Goal: Task Accomplishment & Management: Manage account settings

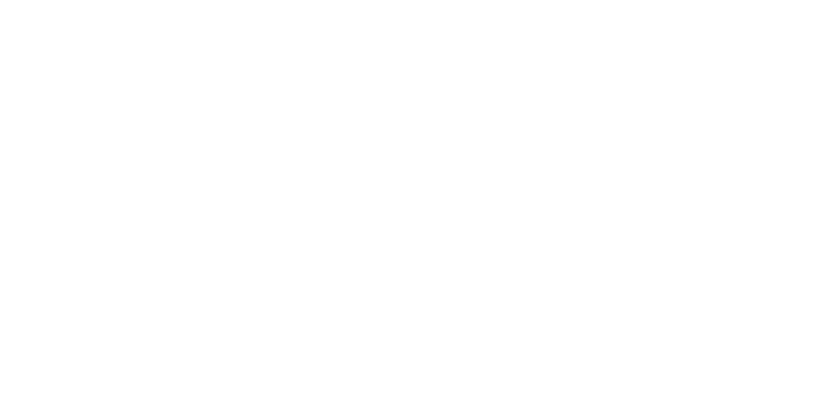
select select "*"
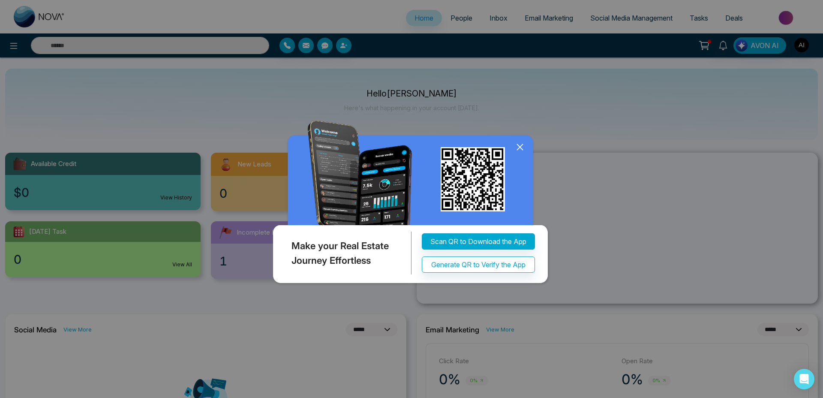
click at [803, 43] on div "Make your Real Estate Journey Effortless Scan QR to Download the App Generate Q…" at bounding box center [411, 199] width 823 height 398
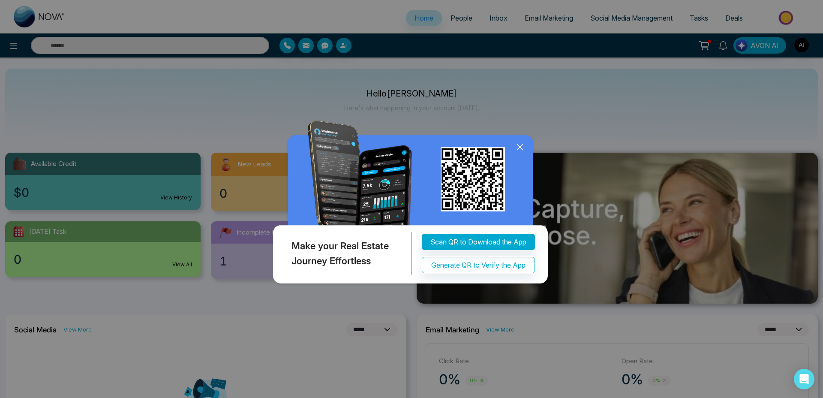
click at [522, 146] on icon at bounding box center [519, 147] width 13 height 13
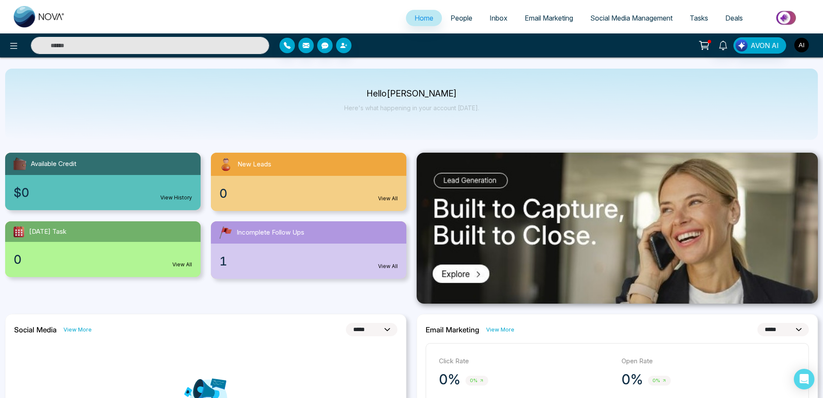
click at [795, 42] on img "button" at bounding box center [801, 45] width 15 height 15
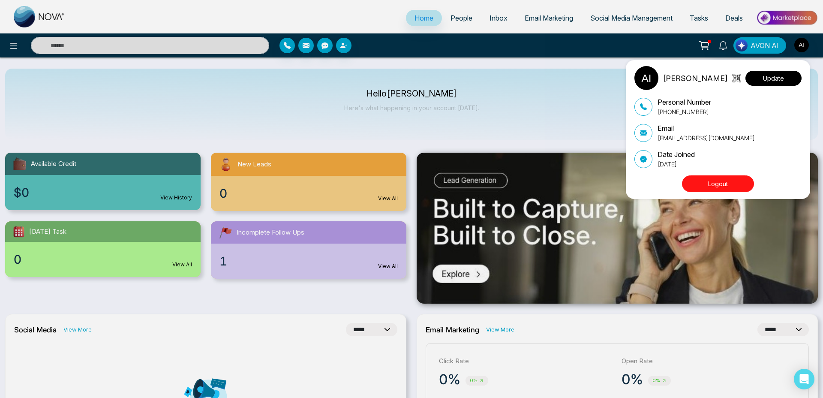
click at [772, 76] on button "Update" at bounding box center [773, 78] width 56 height 15
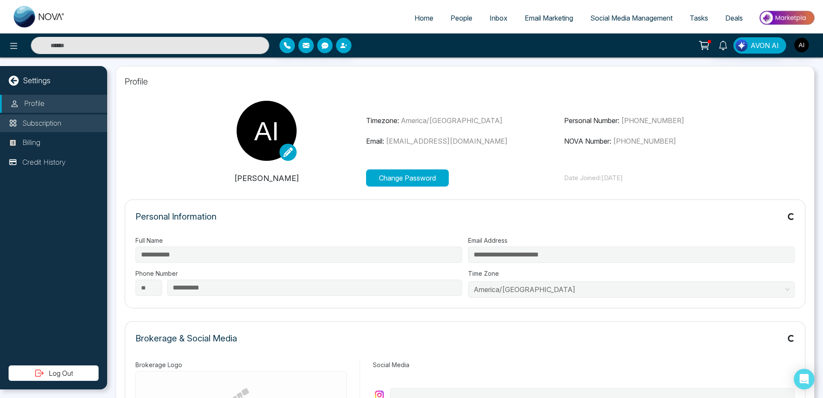
click at [39, 124] on p "Subscription" at bounding box center [41, 123] width 39 height 11
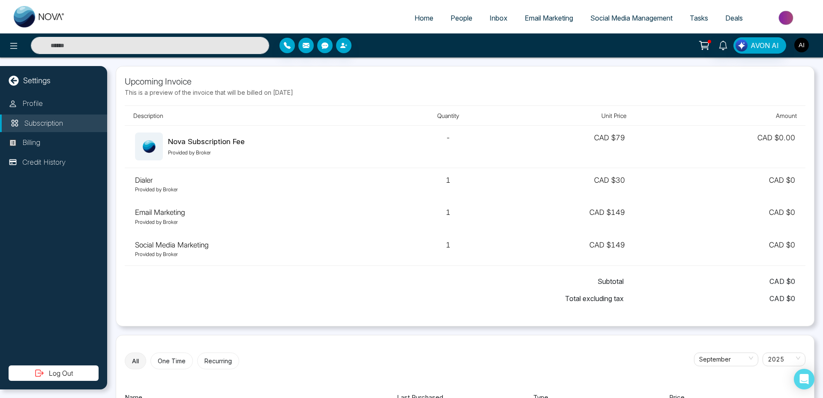
click at [809, 42] on button "button" at bounding box center [801, 44] width 15 height 15
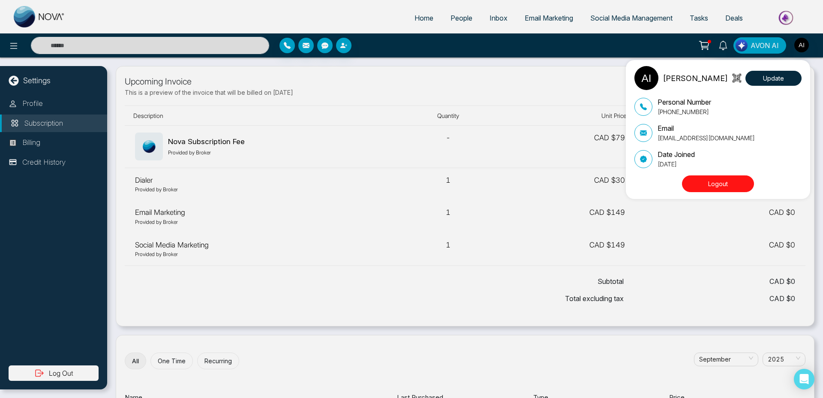
click at [724, 177] on button "Logout" at bounding box center [718, 183] width 72 height 17
